Goal: Task Accomplishment & Management: Use online tool/utility

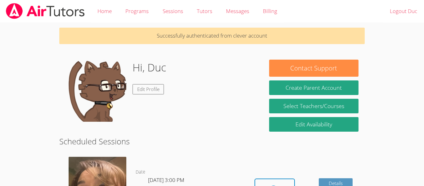
click at [395, 132] on body "Home Programs Sessions Tutors Messages Billing Logout Duc Successfully authenti…" at bounding box center [212, 93] width 424 height 186
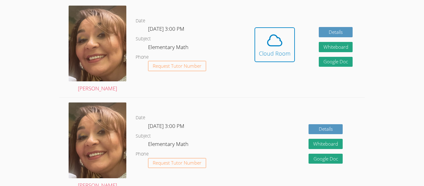
scroll to position [152, 0]
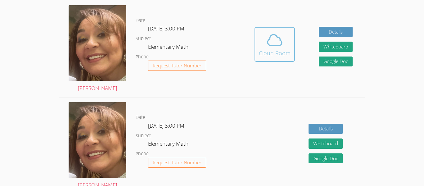
click at [271, 40] on icon at bounding box center [274, 39] width 17 height 17
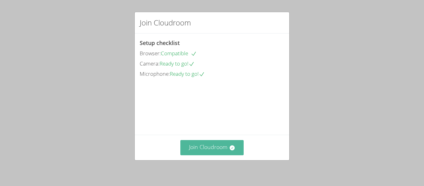
click at [217, 144] on button "Join Cloudroom" at bounding box center [212, 147] width 64 height 15
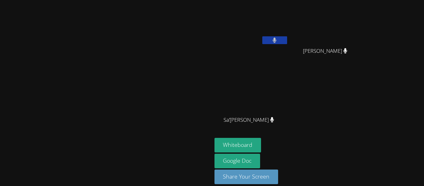
click at [365, 118] on div "Duc Nguyen Theodore Le Theodore Le Sa’rrai Houston Sa’rrai Houston" at bounding box center [290, 69] width 150 height 135
click at [59, 142] on video at bounding box center [105, 84] width 93 height 116
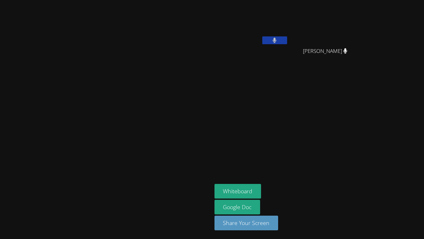
click at [365, 186] on div "Whiteboard Google Doc Share Your Screen" at bounding box center [290, 209] width 150 height 51
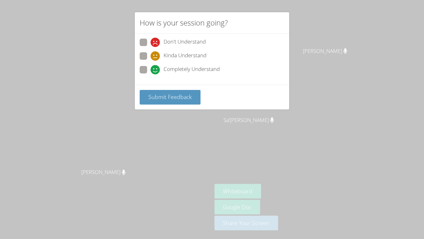
click at [149, 69] on label "Completely Understand" at bounding box center [180, 70] width 80 height 8
click at [151, 69] on input "Completely Understand" at bounding box center [153, 68] width 5 height 5
radio input "true"
click at [156, 96] on span "Submit Feedback" at bounding box center [169, 96] width 43 height 7
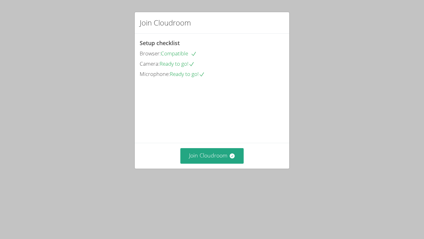
click at [60, 123] on div "Join Cloudroom Setup checklist Browser: Compatible Camera: Ready to go! Microph…" at bounding box center [212, 119] width 424 height 239
